Goal: Task Accomplishment & Management: Complete application form

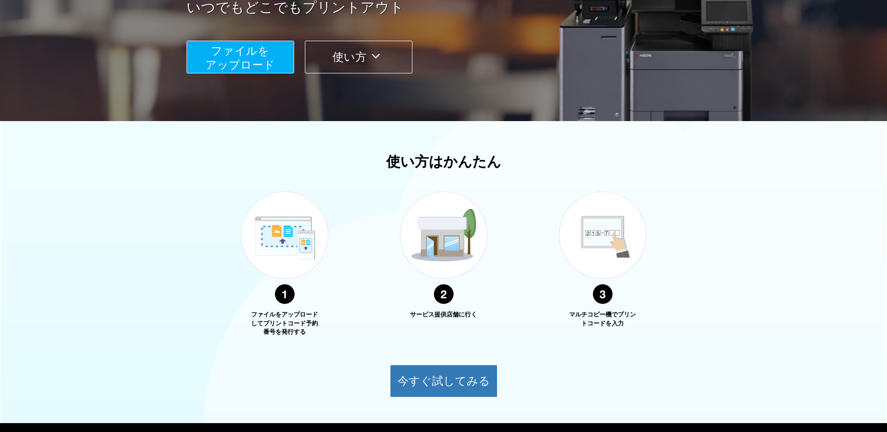
scroll to position [187, 0]
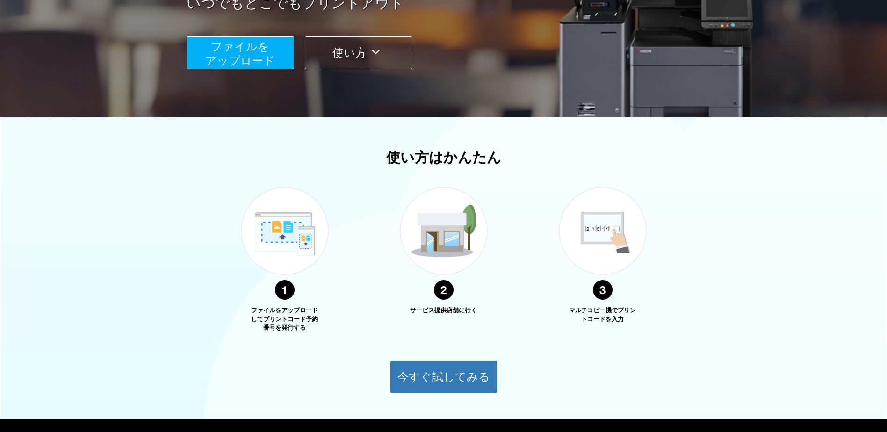
click at [241, 57] on span "ファイルを ​​アップロード" at bounding box center [240, 53] width 70 height 27
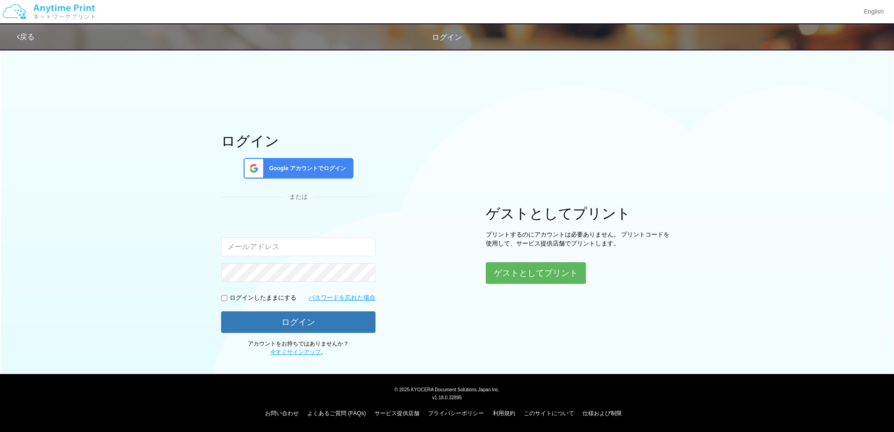
click at [356, 194] on div "または" at bounding box center [298, 197] width 154 height 9
click at [497, 267] on button "ゲストとしてプリント" at bounding box center [535, 273] width 99 height 21
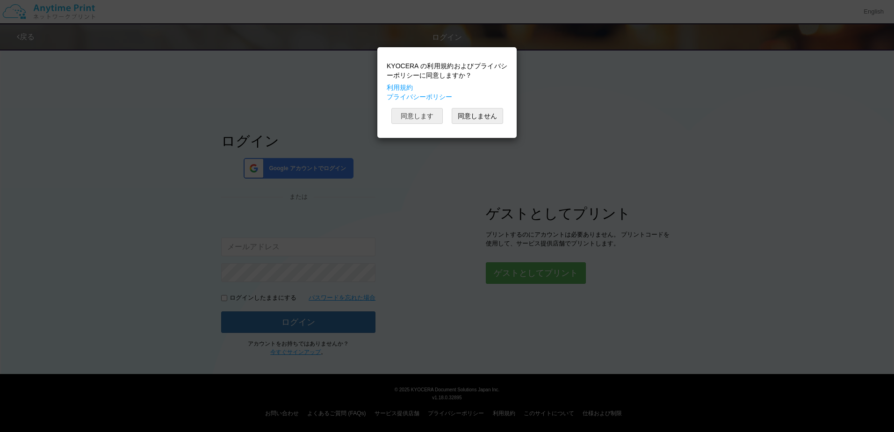
click at [425, 116] on button "同意します" at bounding box center [416, 116] width 51 height 16
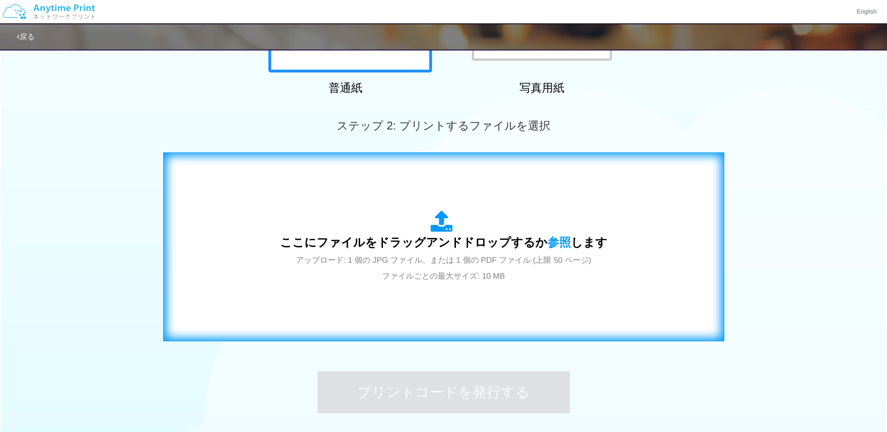
scroll to position [187, 0]
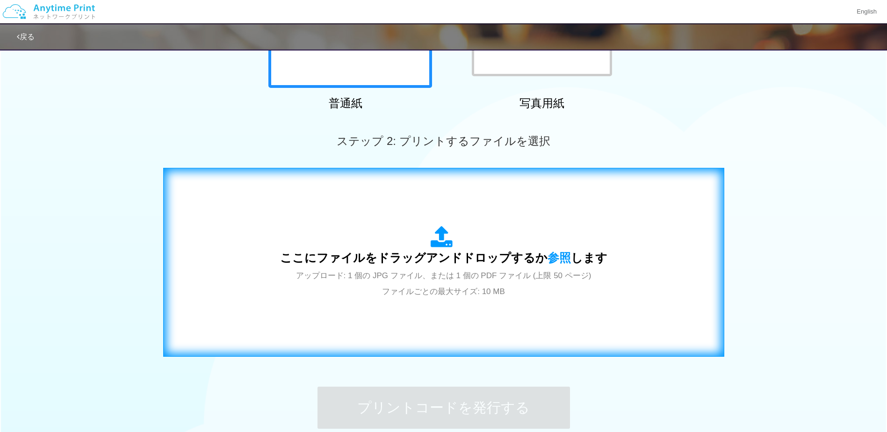
click at [388, 248] on div "ここにファイルをドラッグアンドドロップするか 参照 します アップロード: 1 個の JPG ファイル、または 1 個の PDF ファイル (上限 50 ペー…" at bounding box center [443, 262] width 327 height 73
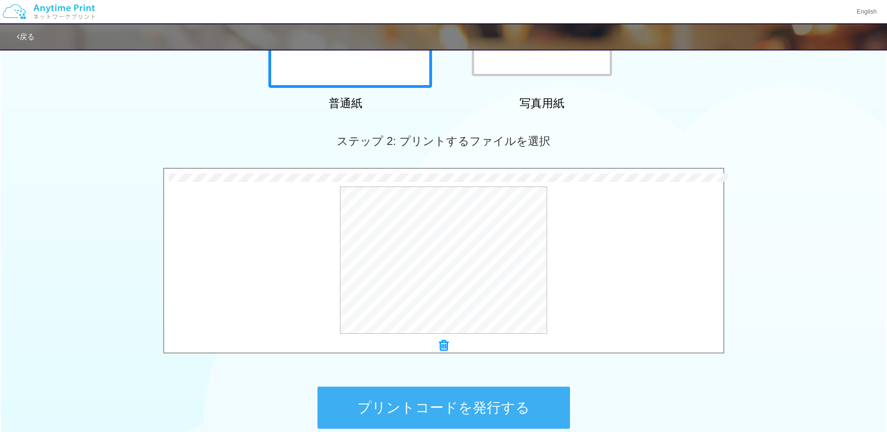
click at [431, 401] on button "プリントコードを発行する" at bounding box center [443, 408] width 252 height 42
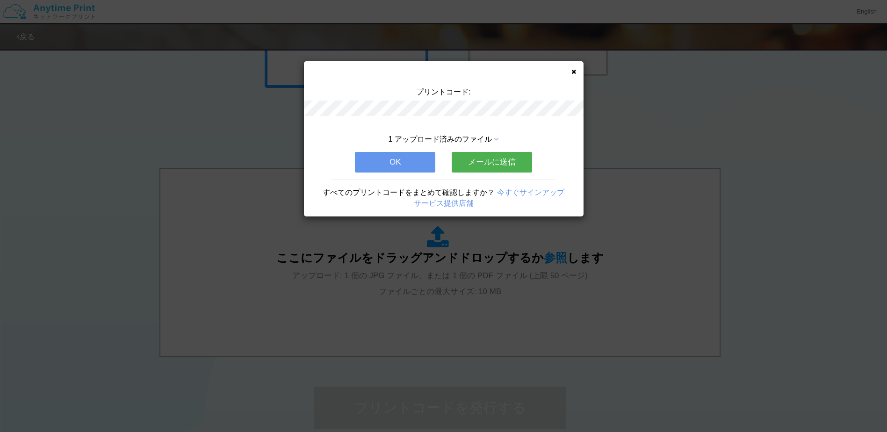
scroll to position [0, 0]
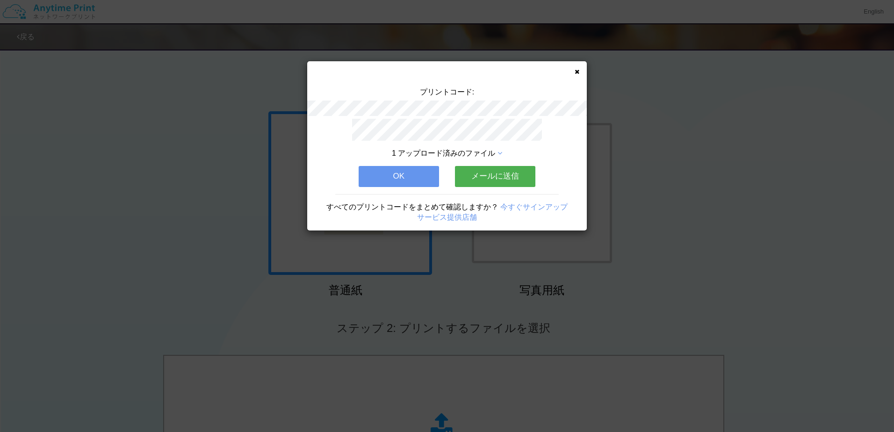
click at [384, 176] on button "OK" at bounding box center [399, 176] width 80 height 21
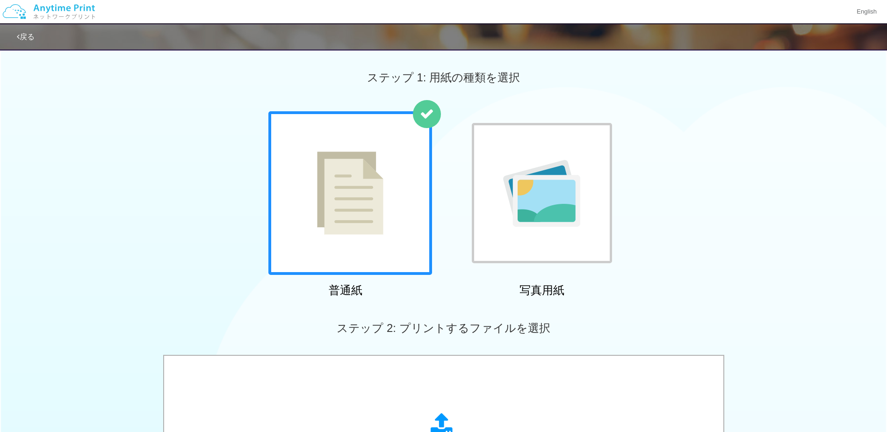
click at [29, 36] on link "戻る" at bounding box center [26, 37] width 18 height 8
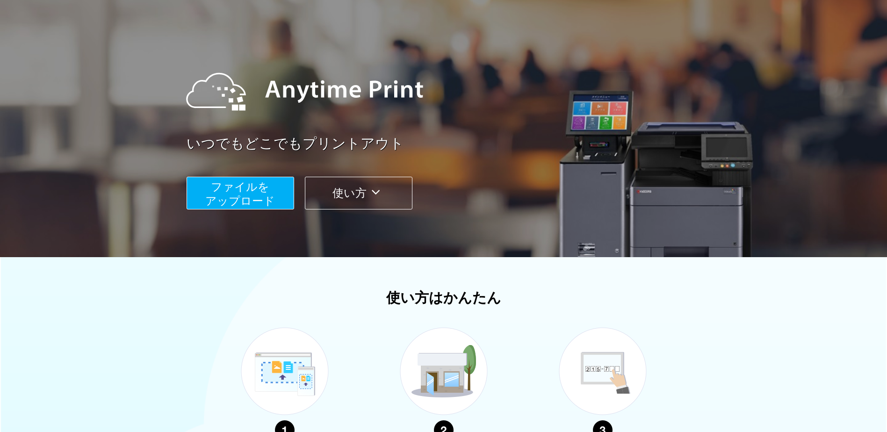
scroll to position [140, 0]
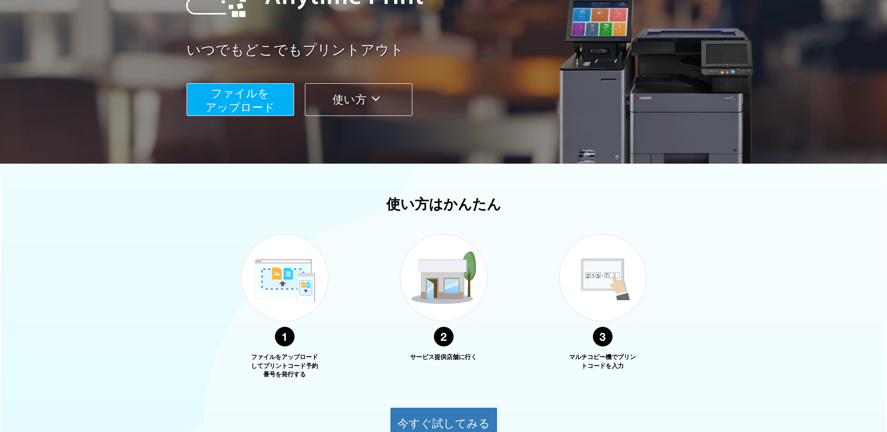
click at [346, 95] on button "使い方" at bounding box center [359, 99] width 108 height 33
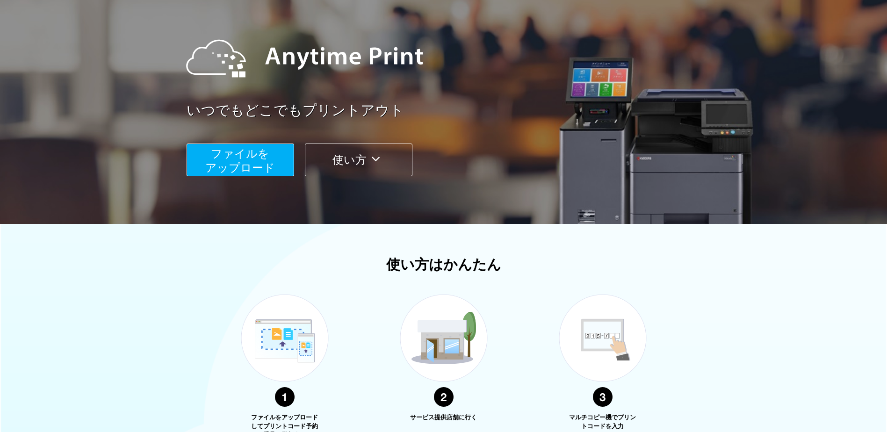
scroll to position [0, 0]
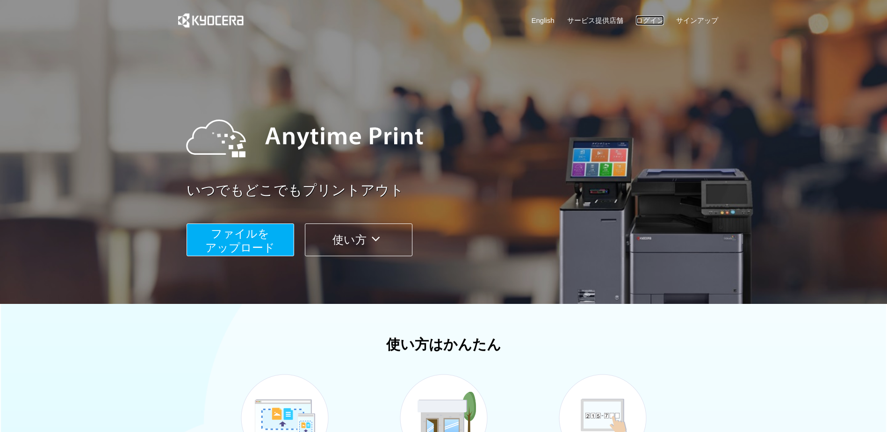
click at [656, 18] on link "ログイン" at bounding box center [650, 20] width 28 height 10
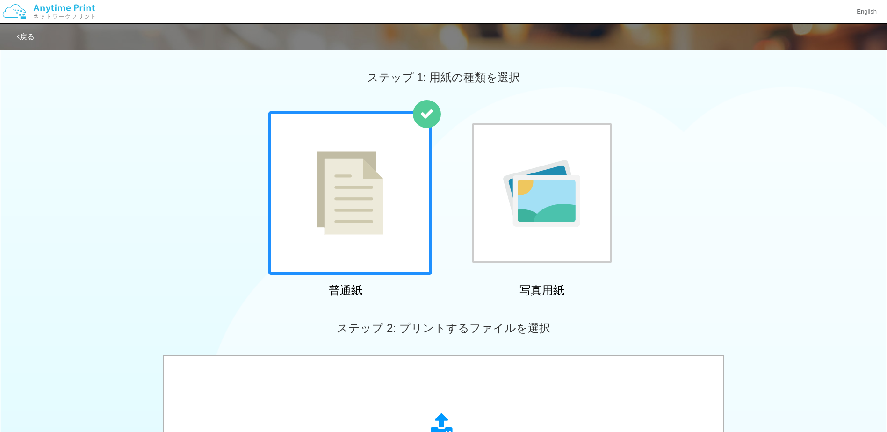
click at [14, 40] on div "戻る" at bounding box center [443, 36] width 887 height 27
click at [24, 37] on link "戻る" at bounding box center [26, 37] width 18 height 8
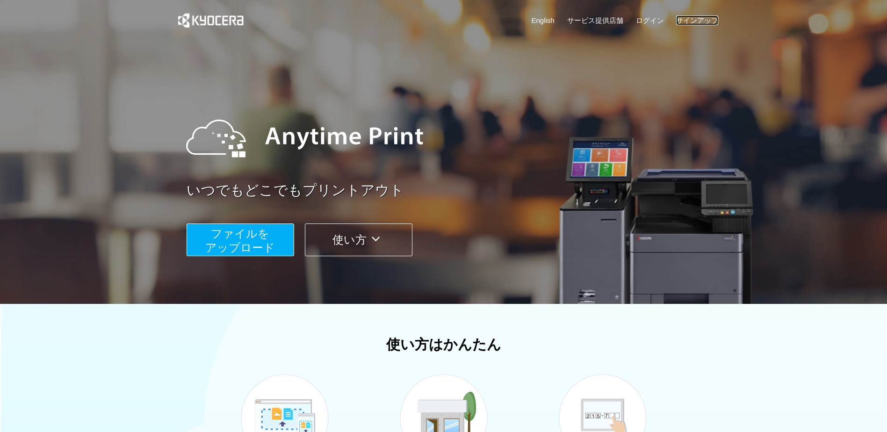
click at [697, 17] on link "サインアップ" at bounding box center [697, 20] width 42 height 10
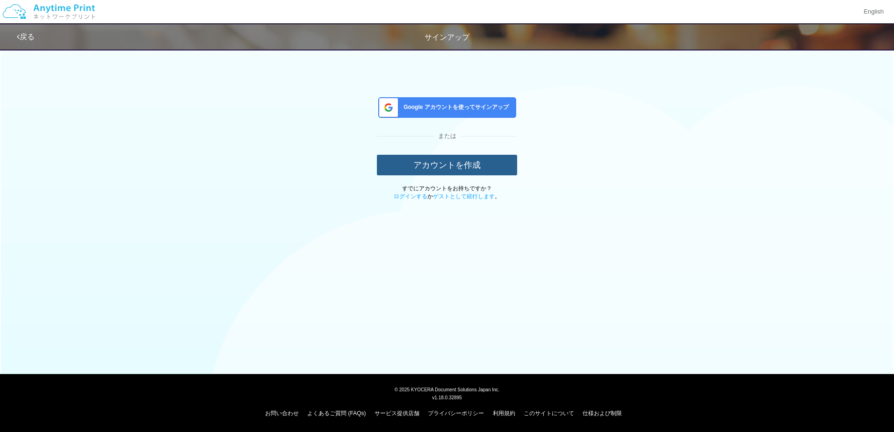
click at [440, 163] on button "アカウントを作成" at bounding box center [447, 165] width 140 height 21
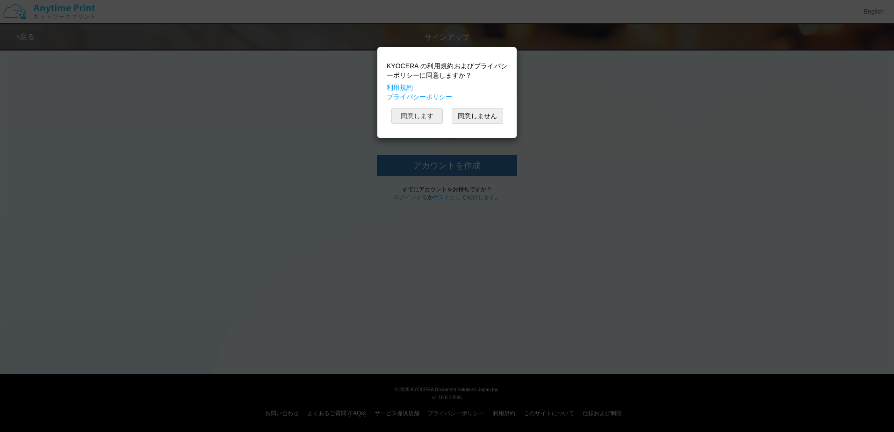
click at [424, 117] on button "同意します" at bounding box center [416, 116] width 51 height 16
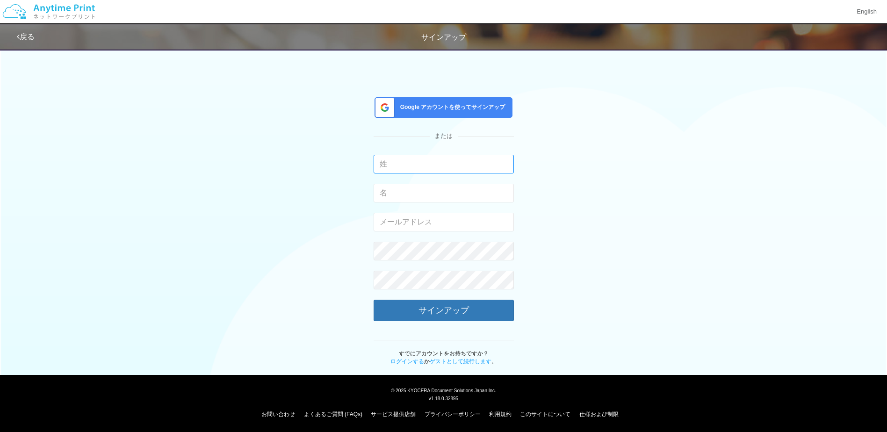
click at [407, 165] on input "text" at bounding box center [444, 164] width 140 height 19
type input "o"
type input "[PERSON_NAME]"
click at [418, 197] on input "text" at bounding box center [444, 193] width 140 height 19
type input "たかよ"
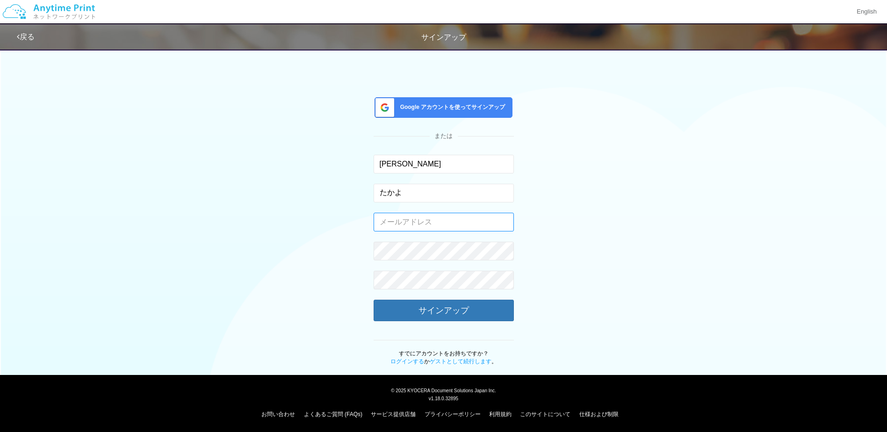
click at [413, 222] on input "email" at bounding box center [444, 222] width 140 height 19
type input "m"
click at [397, 225] on input "MET" at bounding box center [444, 222] width 140 height 19
type input "M"
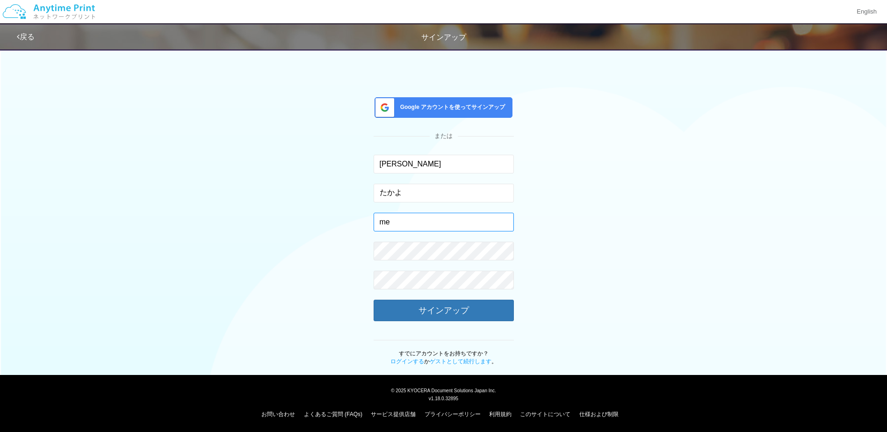
type input "m"
type input "[EMAIL_ADDRESS][DOMAIN_NAME]"
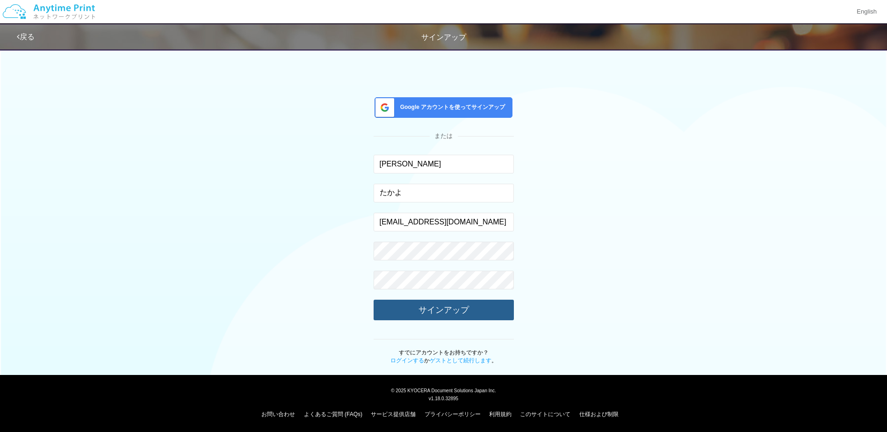
click at [445, 314] on button "サインアップ" at bounding box center [444, 310] width 140 height 21
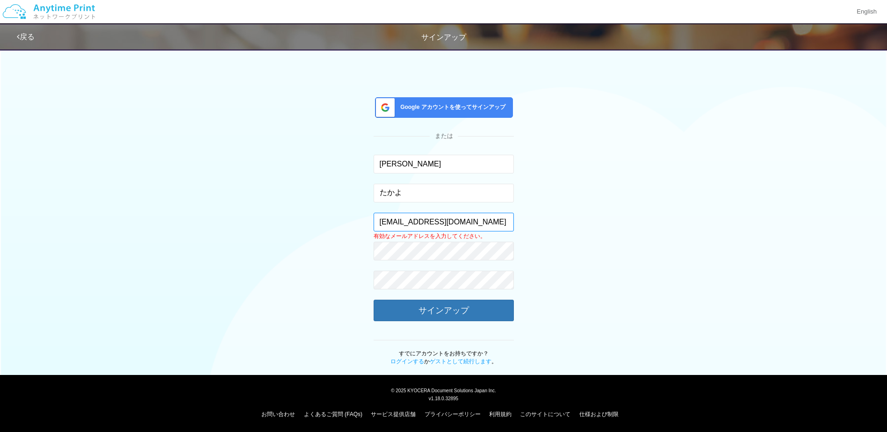
click at [470, 220] on input "[EMAIL_ADDRESS][DOMAIN_NAME]" at bounding box center [444, 222] width 140 height 19
click at [398, 360] on link "ログインする" at bounding box center [407, 361] width 34 height 7
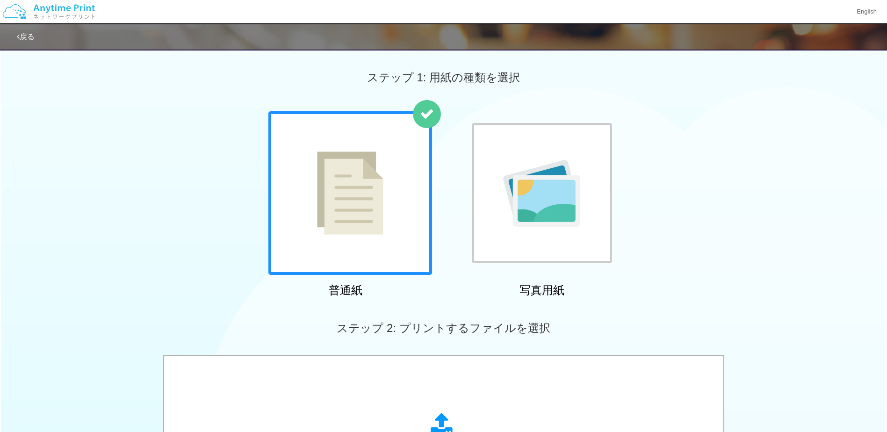
click at [59, 6] on img at bounding box center [49, 11] width 100 height 33
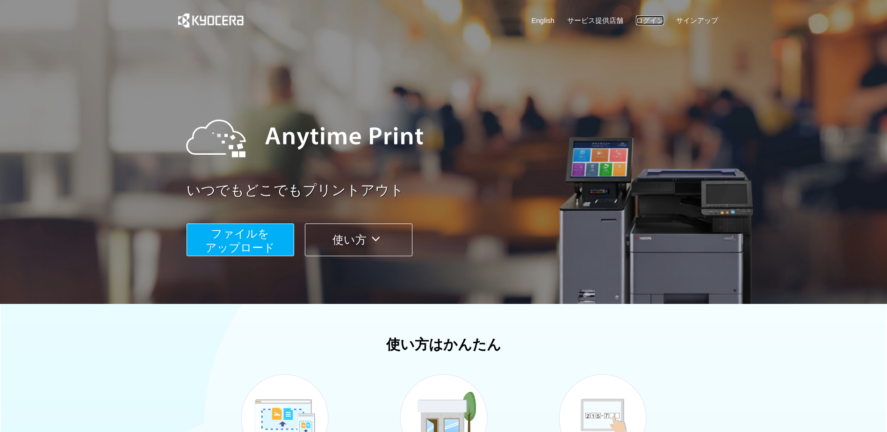
click at [664, 20] on link "ログイン" at bounding box center [650, 20] width 28 height 10
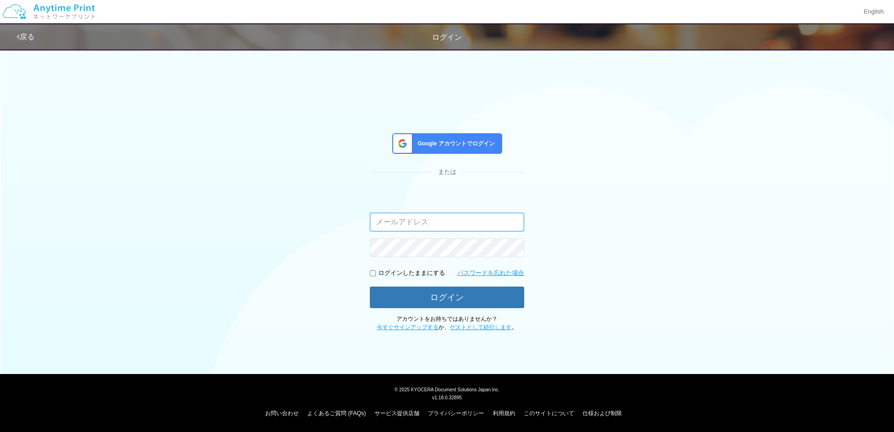
click at [493, 226] on input "email" at bounding box center [447, 222] width 154 height 19
click at [499, 223] on input "email" at bounding box center [447, 222] width 154 height 19
type input "m"
type input "[EMAIL_ADDRESS][DOMAIN_NAME]"
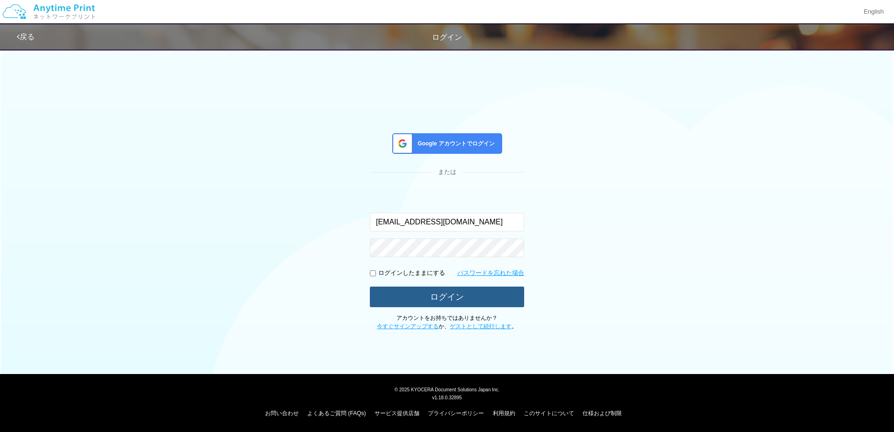
click at [415, 294] on button "ログイン" at bounding box center [447, 297] width 154 height 21
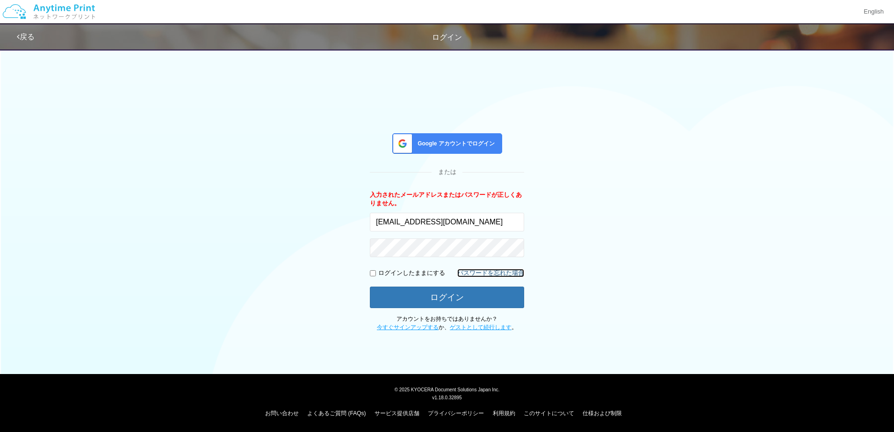
click at [475, 273] on link "パスワードを忘れた場合" at bounding box center [490, 273] width 67 height 9
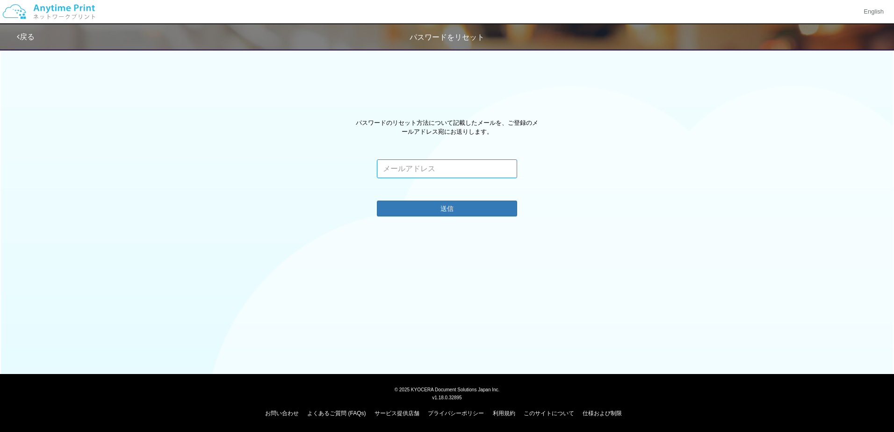
click at [410, 167] on input "email" at bounding box center [447, 168] width 140 height 19
type input "m"
type input "[EMAIL_ADDRESS][DOMAIN_NAME]"
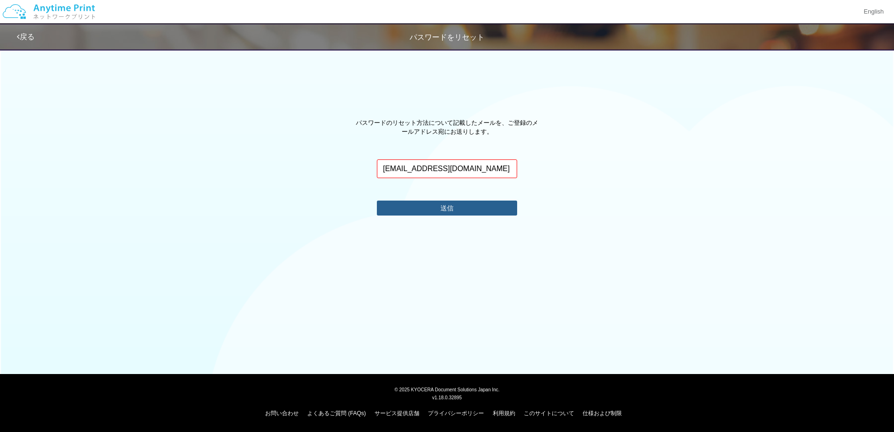
click at [429, 206] on button "送信" at bounding box center [447, 208] width 140 height 15
click at [428, 208] on button "送信" at bounding box center [447, 208] width 140 height 15
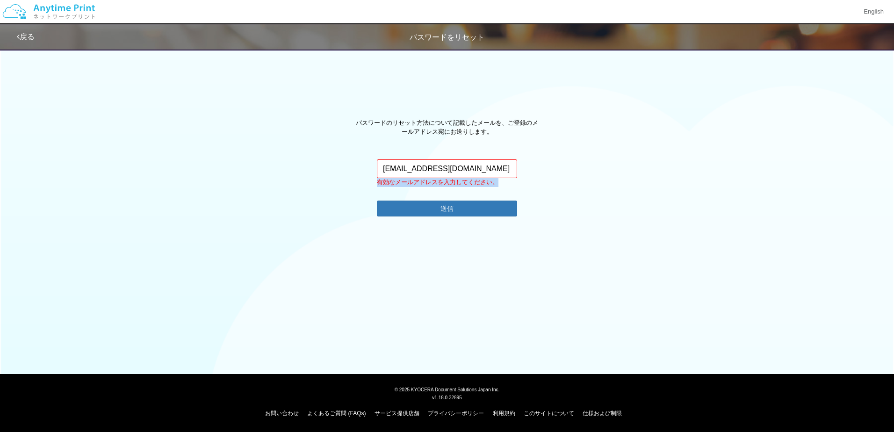
drag, startPoint x: 376, startPoint y: 181, endPoint x: 499, endPoint y: 186, distance: 123.0
click at [499, 186] on div "[EMAIL_ADDRESS][DOMAIN_NAME] このメールアドレスに関連付けられたアカウントはありません。 有効なメールアドレスを入力してください。…" at bounding box center [447, 187] width 154 height 57
drag, startPoint x: 499, startPoint y: 186, endPoint x: 493, endPoint y: 185, distance: 5.7
copy p "有効なメールアドレスを入力してください。"
click at [284, 412] on link "お問い合わせ" at bounding box center [282, 413] width 34 height 7
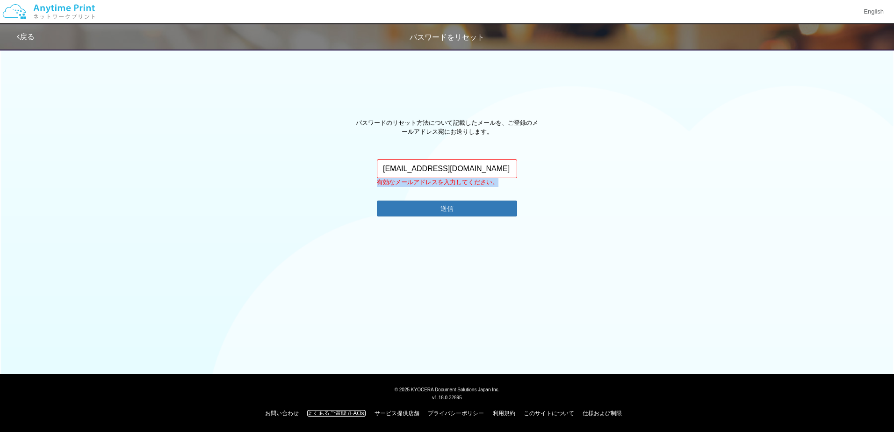
click at [343, 413] on link "よくあるご質問 (FAQs)" at bounding box center [336, 413] width 58 height 7
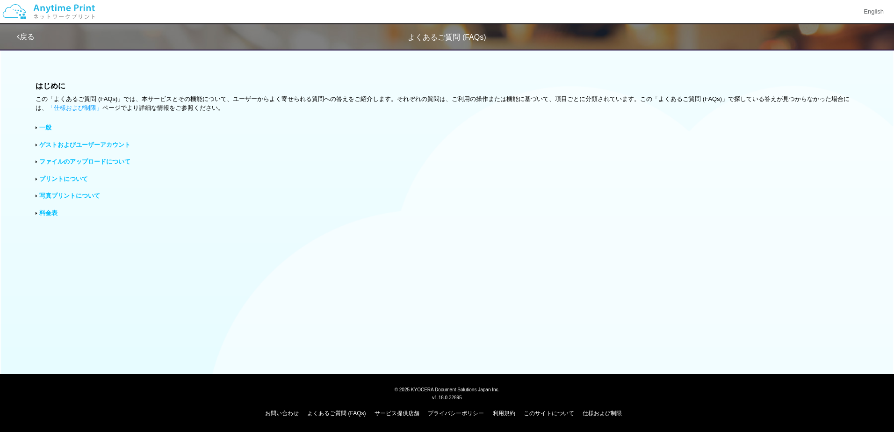
click at [84, 145] on link "ゲストおよびユーザーアカウント" at bounding box center [84, 144] width 91 height 7
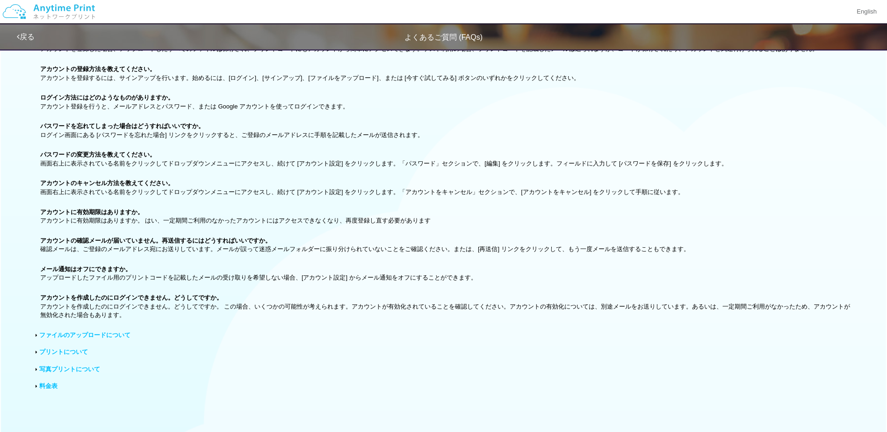
scroll to position [216, 0]
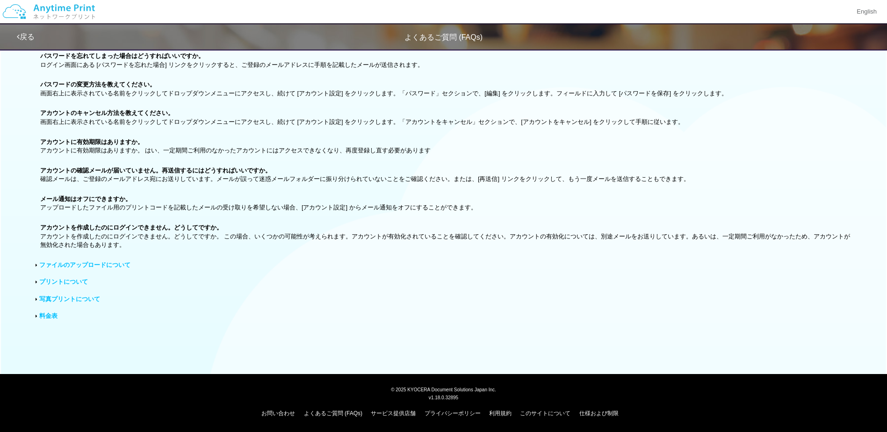
click at [47, 317] on link "料金表" at bounding box center [48, 315] width 18 height 7
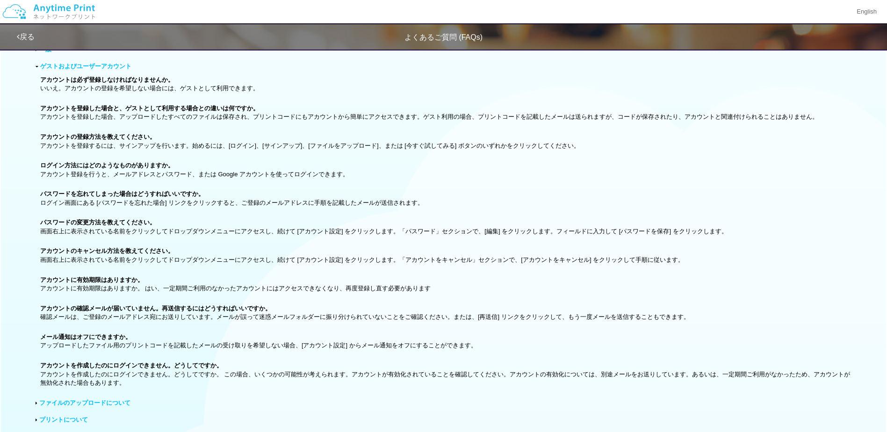
scroll to position [0, 0]
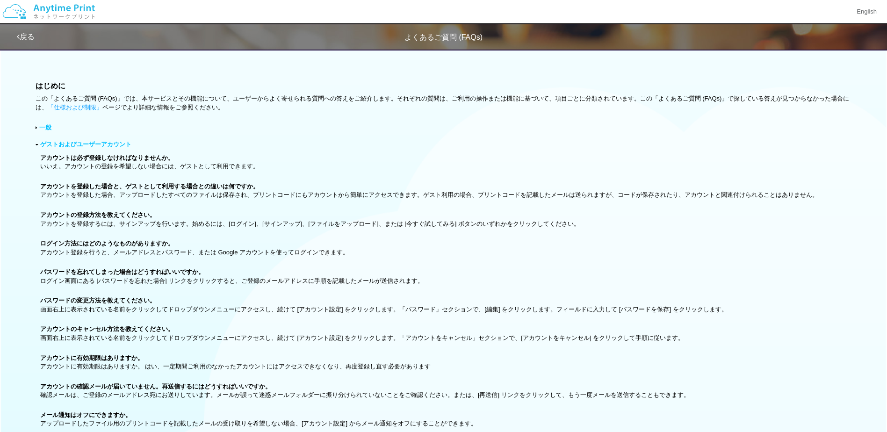
click at [45, 1] on img at bounding box center [49, 11] width 100 height 33
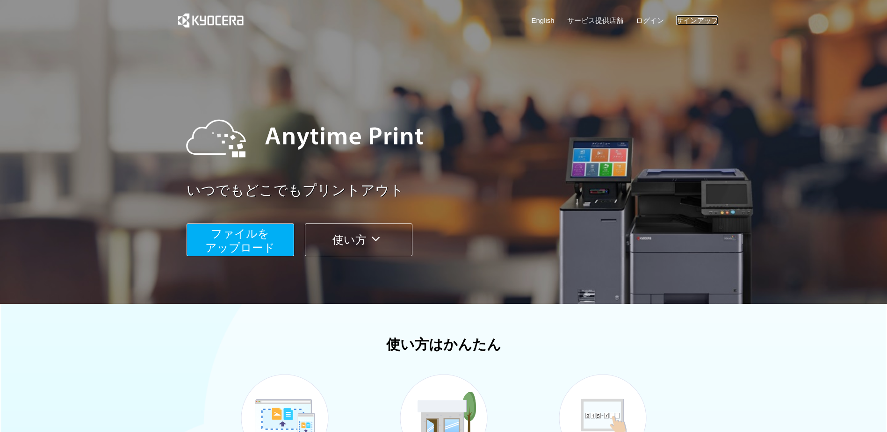
click at [683, 16] on link "サインアップ" at bounding box center [697, 20] width 42 height 10
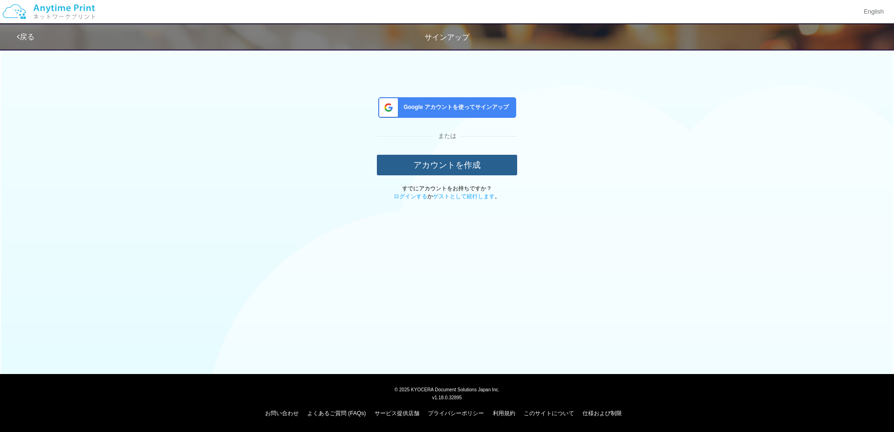
click at [417, 164] on button "アカウントを作成" at bounding box center [447, 165] width 140 height 21
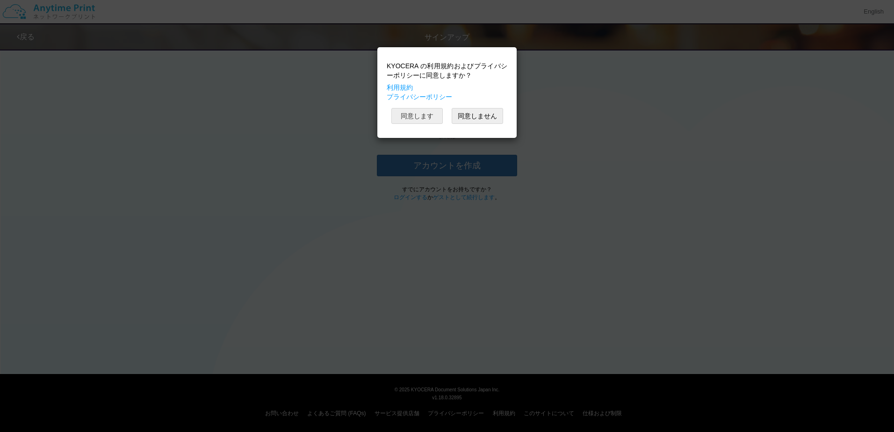
click at [416, 114] on button "同意します" at bounding box center [416, 116] width 51 height 16
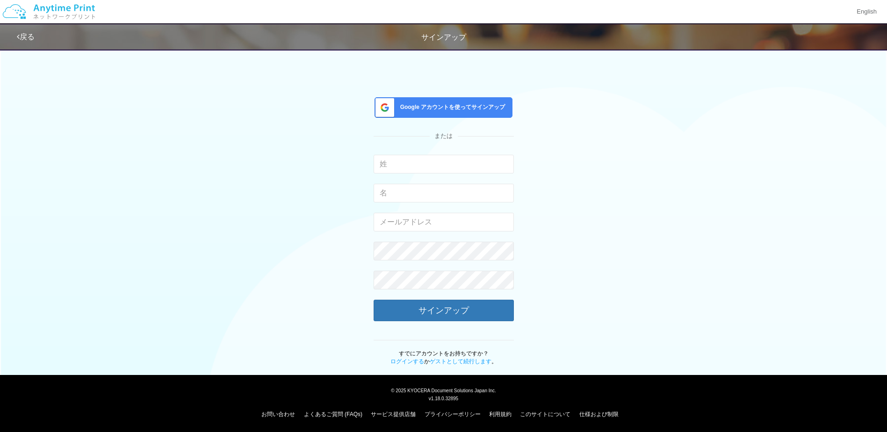
drag, startPoint x: 422, startPoint y: 223, endPoint x: 555, endPoint y: 240, distance: 134.4
click at [555, 240] on div "Google アカウントを使ってサインアップ または 入力できるのは文字のみです。 入力できるのは文字のみです。 有効なメールアドレスを入力してください。 こ…" at bounding box center [443, 205] width 547 height 322
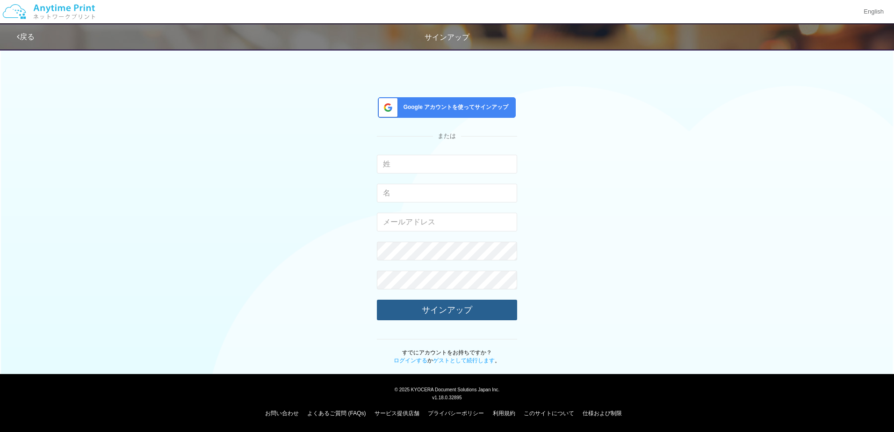
click at [445, 317] on button "サインアップ" at bounding box center [447, 310] width 140 height 21
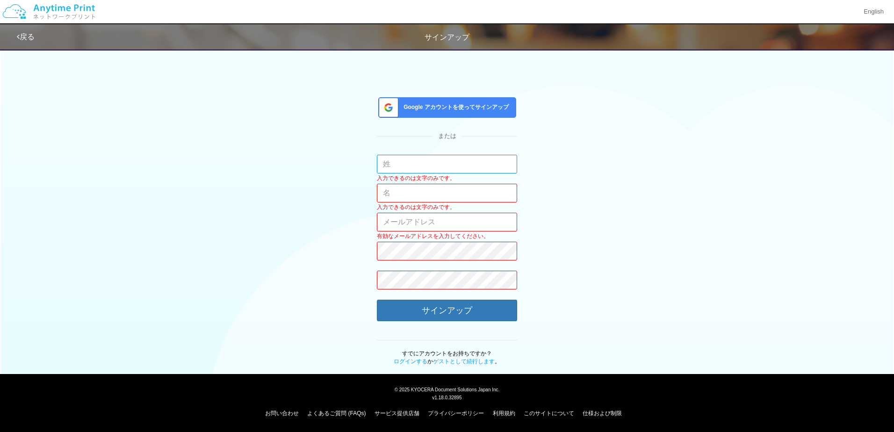
click at [405, 165] on input "text" at bounding box center [447, 164] width 140 height 19
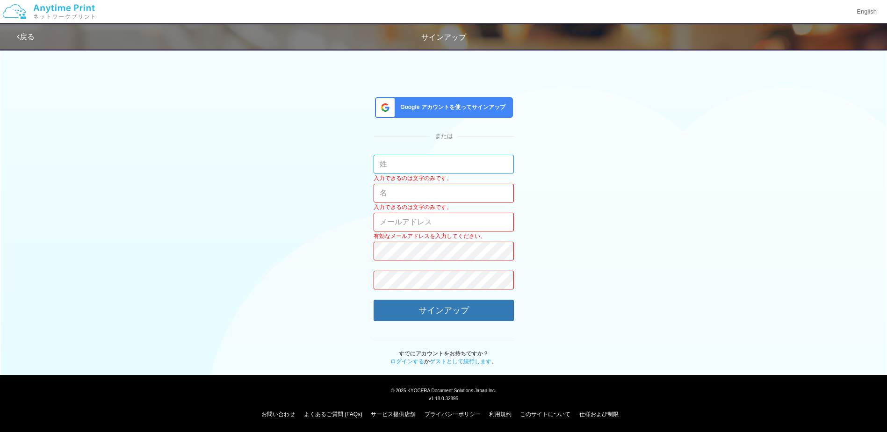
type input "o"
type input "[PERSON_NAME]"
click at [404, 194] on input "text" at bounding box center [444, 193] width 140 height 19
type input "たかよ"
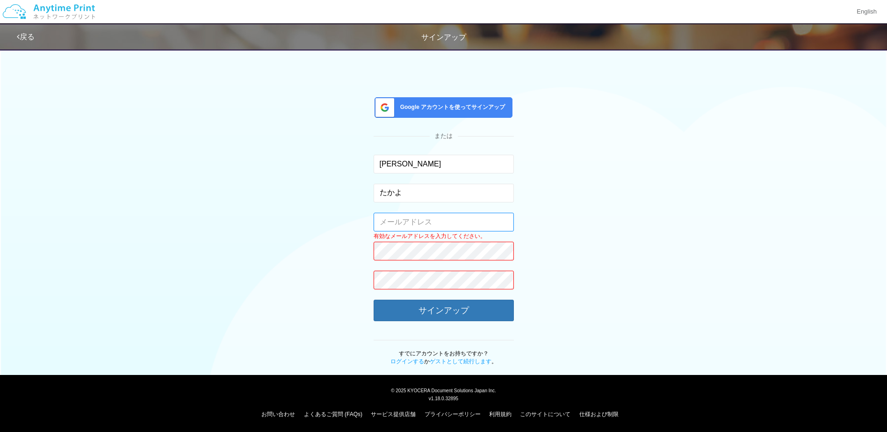
click at [407, 221] on input "email" at bounding box center [444, 222] width 140 height 19
type input "m"
type input "[EMAIL_ADDRESS][DOMAIN_NAME]"
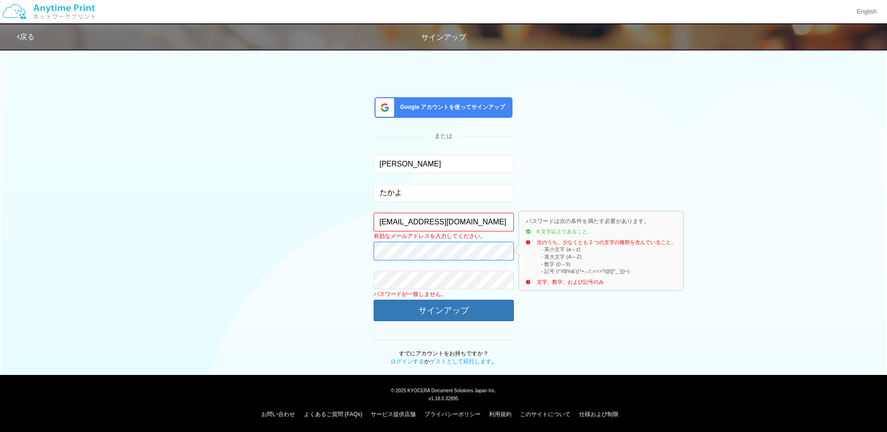
click at [374, 300] on button "サインアップ" at bounding box center [444, 311] width 140 height 22
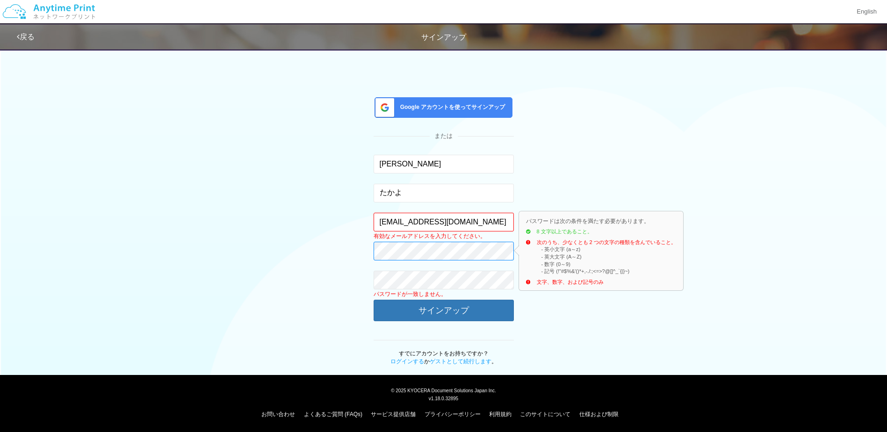
click at [374, 300] on button "サインアップ" at bounding box center [444, 311] width 140 height 22
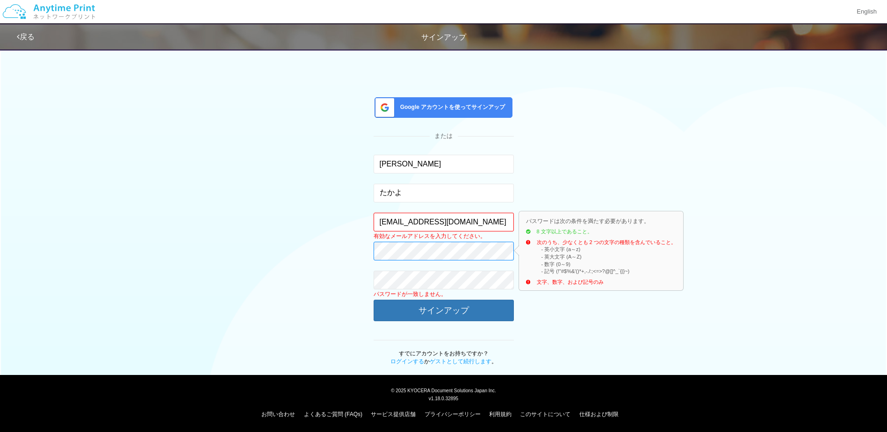
click at [374, 300] on button "サインアップ" at bounding box center [444, 311] width 140 height 22
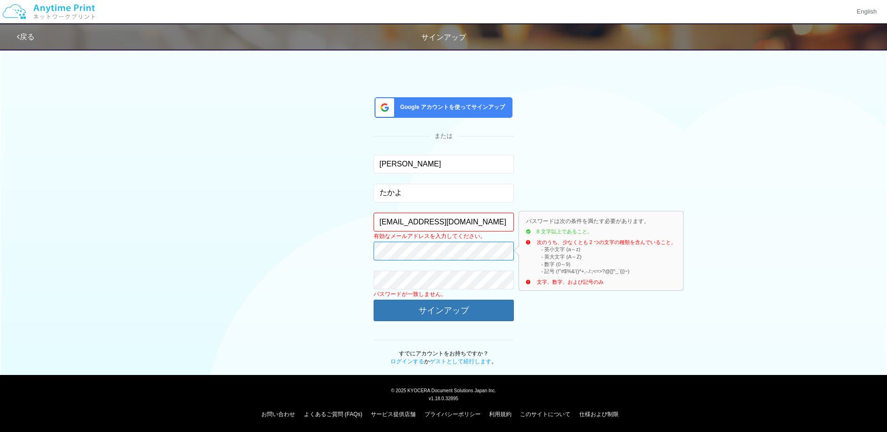
click at [374, 300] on button "サインアップ" at bounding box center [444, 311] width 140 height 22
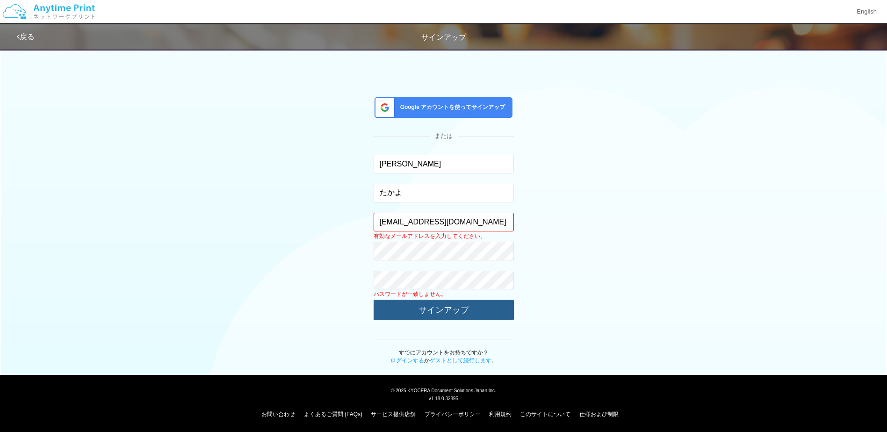
click at [432, 312] on button "サインアップ" at bounding box center [444, 310] width 140 height 21
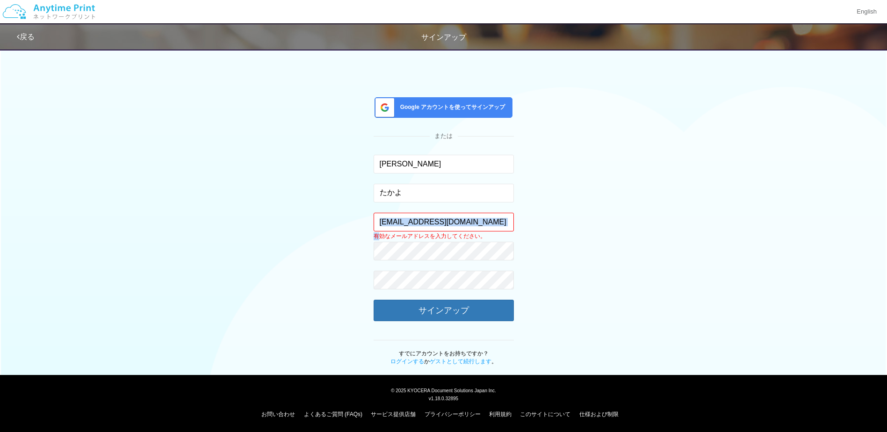
drag, startPoint x: 378, startPoint y: 237, endPoint x: 431, endPoint y: 227, distance: 54.6
click at [471, 230] on div "[EMAIL_ADDRESS][DOMAIN_NAME] 有効なメールアドレスを入力してください。 このメールアドレスは、すでに別のアカウントと関連付けられて…" at bounding box center [444, 222] width 140 height 19
click at [361, 242] on div "Google アカウントを使ってサインアップ または [PERSON_NAME] 入力できるのは文字のみです。 たかよ 入力できるのは文字のみです。 [EMA…" at bounding box center [443, 205] width 547 height 322
drag, startPoint x: 374, startPoint y: 237, endPoint x: 497, endPoint y: 239, distance: 123.0
click at [497, 239] on p "有効なメールアドレスを入力してください。" at bounding box center [444, 236] width 140 height 8
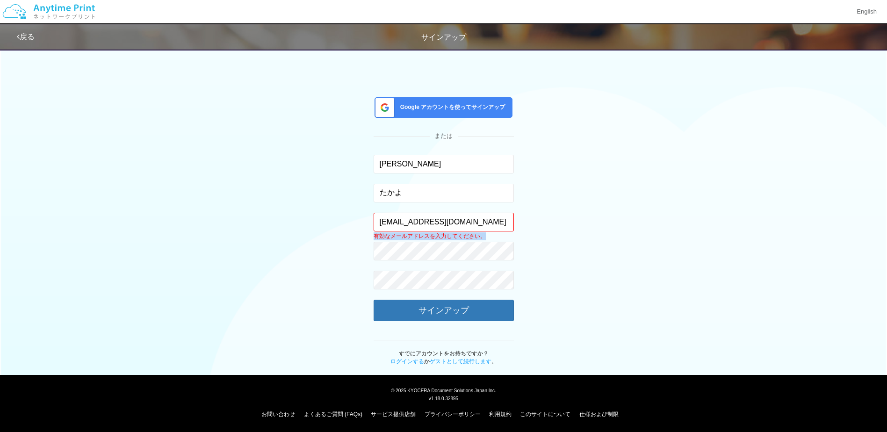
drag, startPoint x: 497, startPoint y: 239, endPoint x: 481, endPoint y: 234, distance: 17.0
copy p "有効なメールアドレスを入力してください。"
